Goal: Information Seeking & Learning: Find specific fact

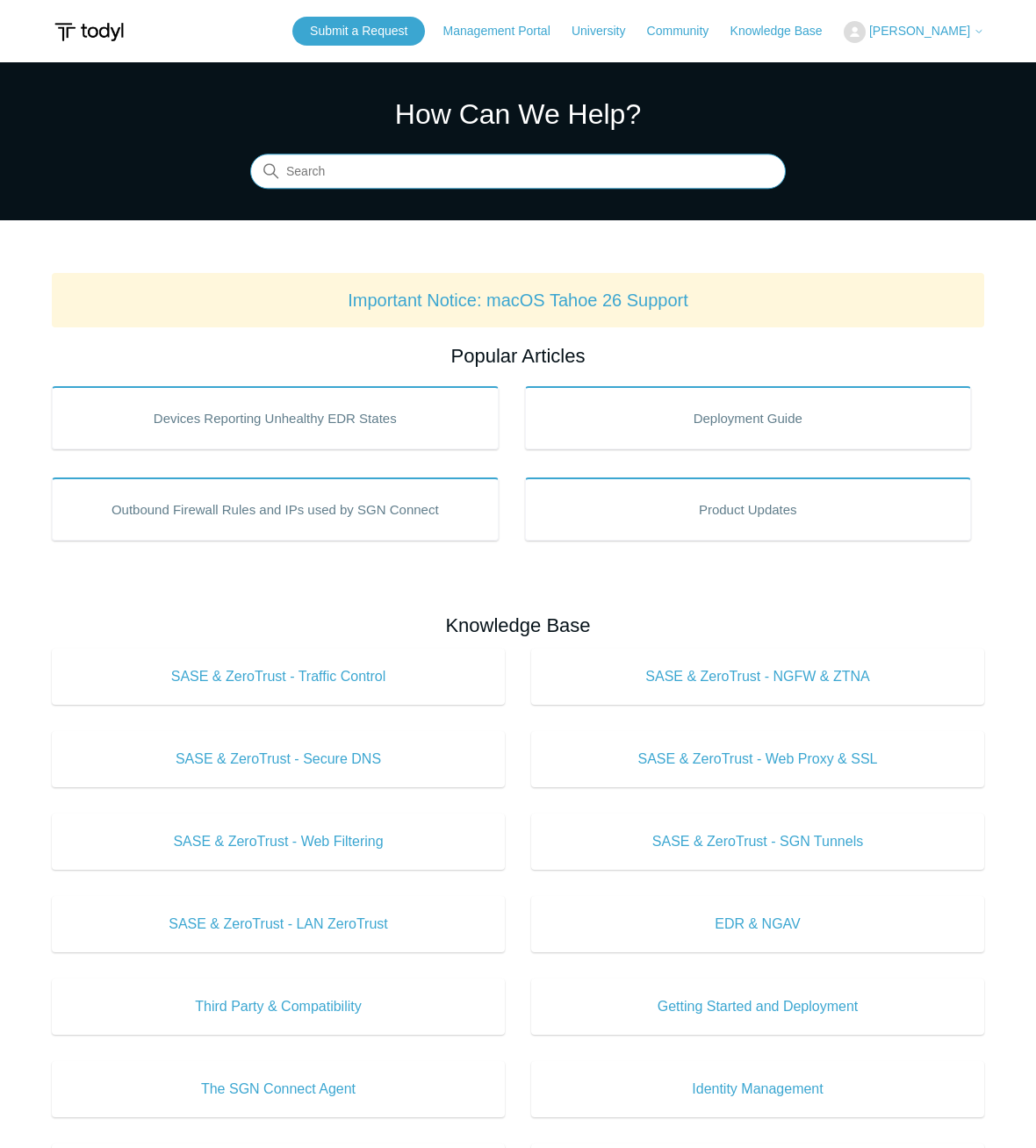
click at [513, 169] on input "Search" at bounding box center [517, 171] width 535 height 36
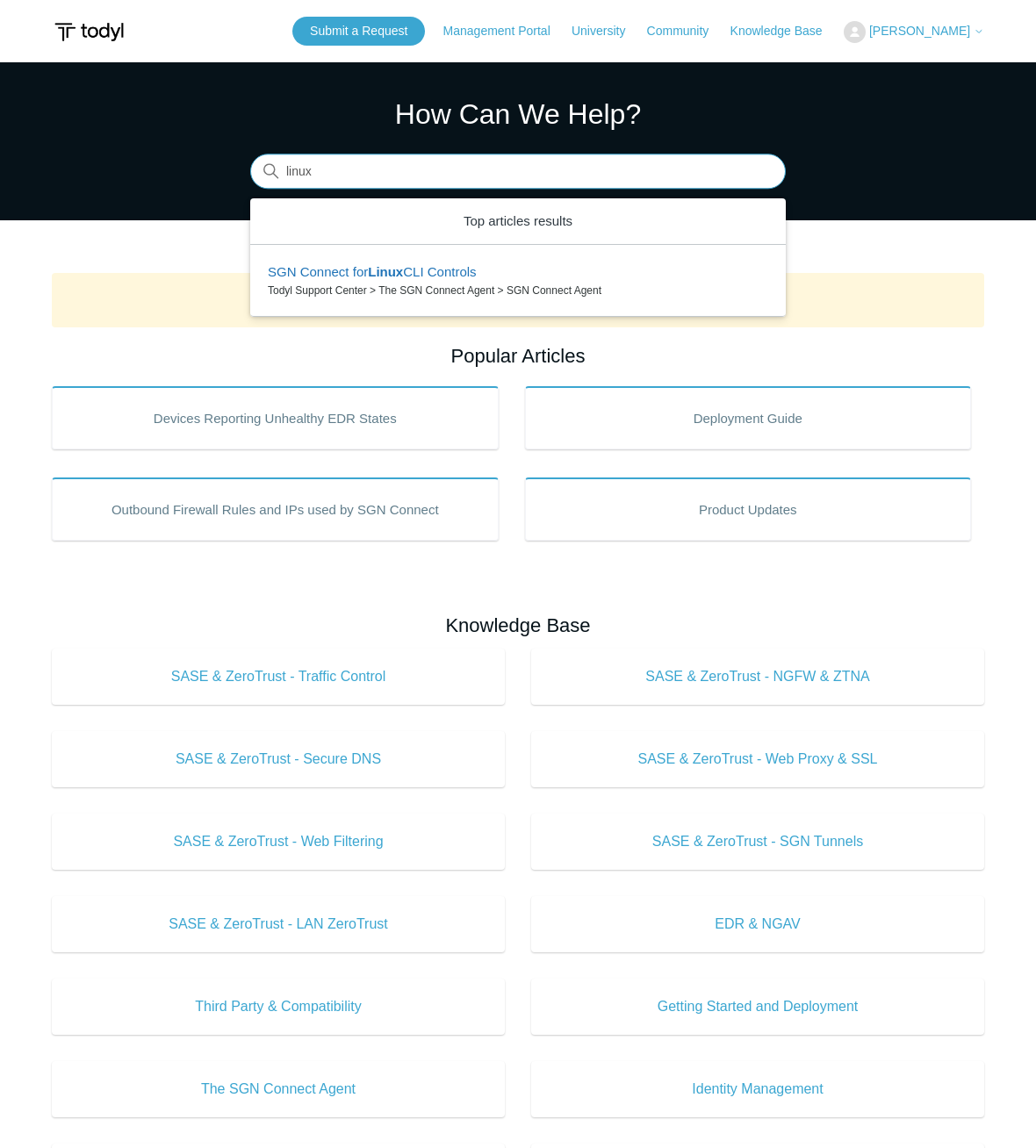
type input "linux"
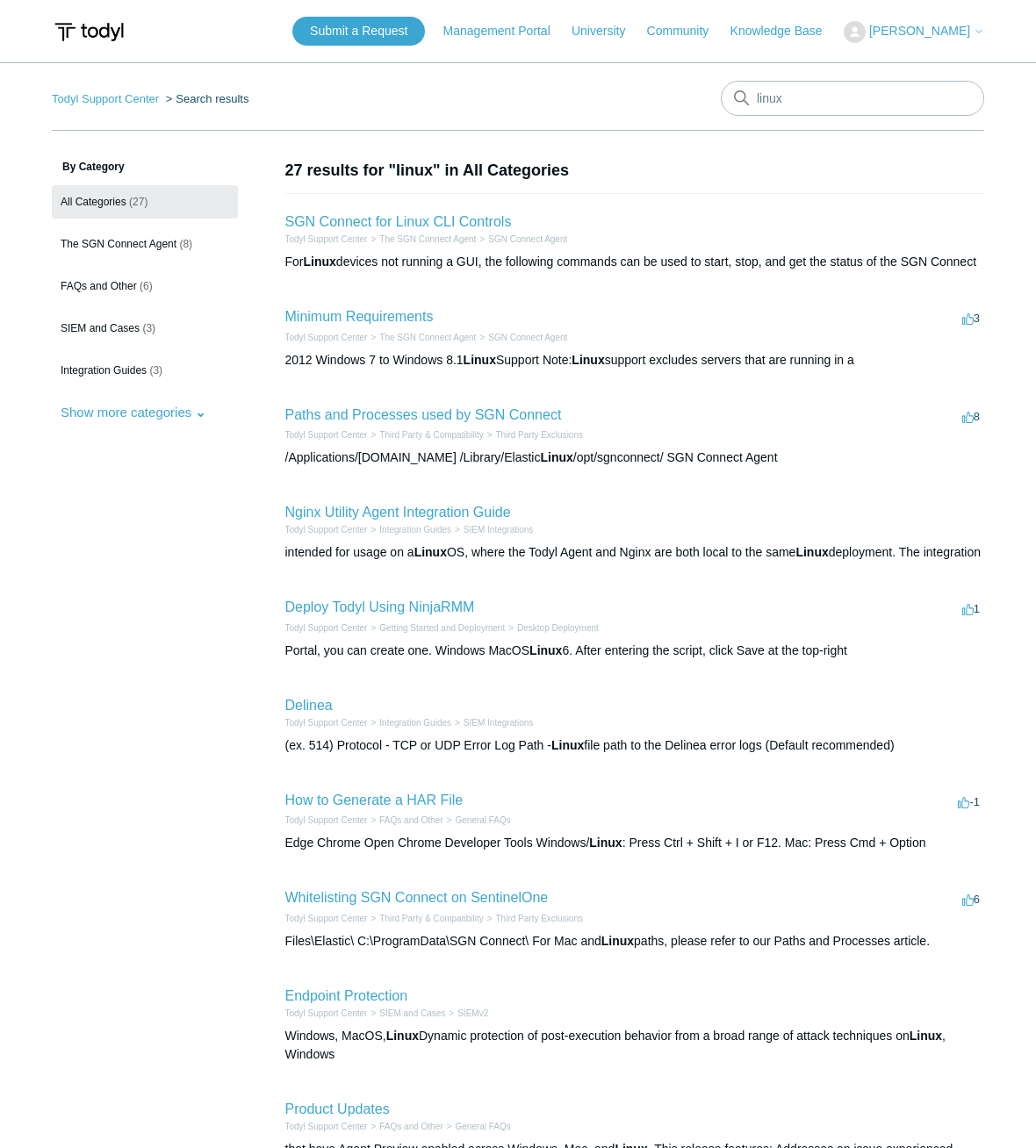
click at [462, 309] on li "Minimum Requirements 3 votes 3 Todyl Support Center The SGN Connect Agent SGN C…" at bounding box center [635, 338] width 699 height 98
click at [424, 305] on li "Minimum Requirements 3 votes 3 Todyl Support Center The SGN Connect Agent SGN C…" at bounding box center [635, 338] width 699 height 98
click at [422, 318] on link "Minimum Requirements" at bounding box center [359, 316] width 149 height 15
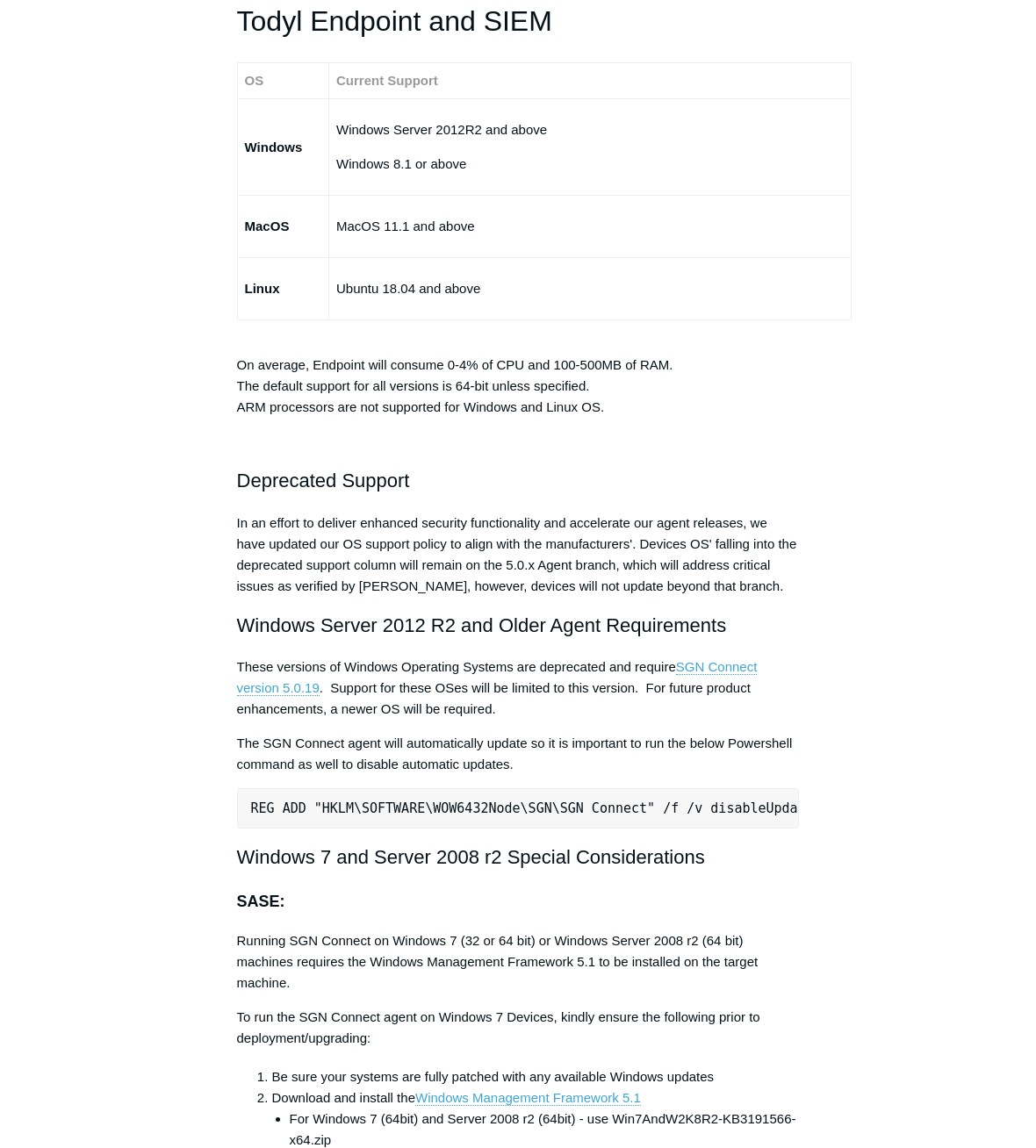
scroll to position [2809, 0]
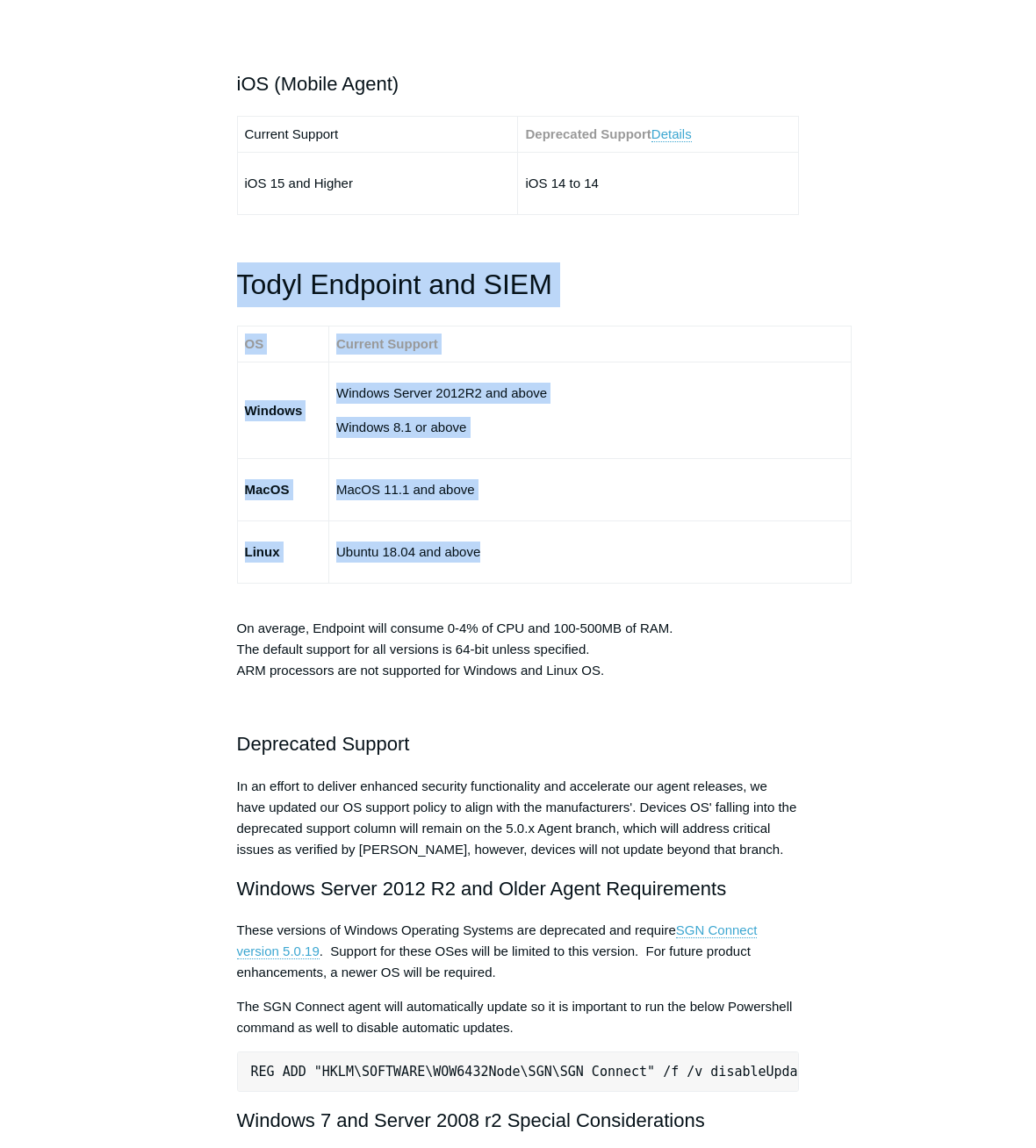
drag, startPoint x: 516, startPoint y: 536, endPoint x: 242, endPoint y: 267, distance: 384.0
click at [242, 267] on div "The SGN Connect Agent can be installed on devices that meet the following requi…" at bounding box center [518, 149] width 563 height 5351
copy div "Todyl Endpoint and SIEM OS Current Support Windows Windows Server 2012R2 and ab…"
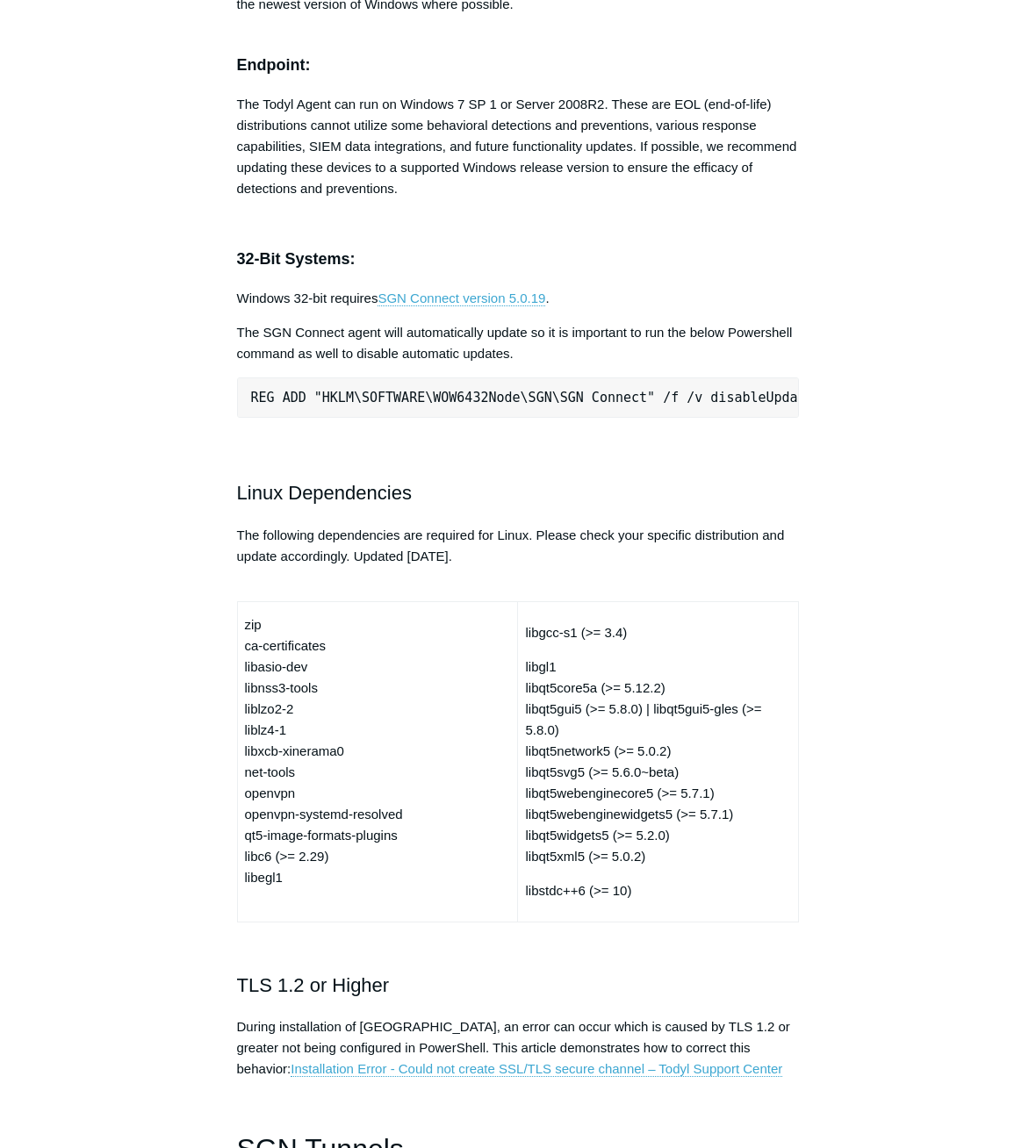
scroll to position [4389, 0]
